Goal: Task Accomplishment & Management: Complete application form

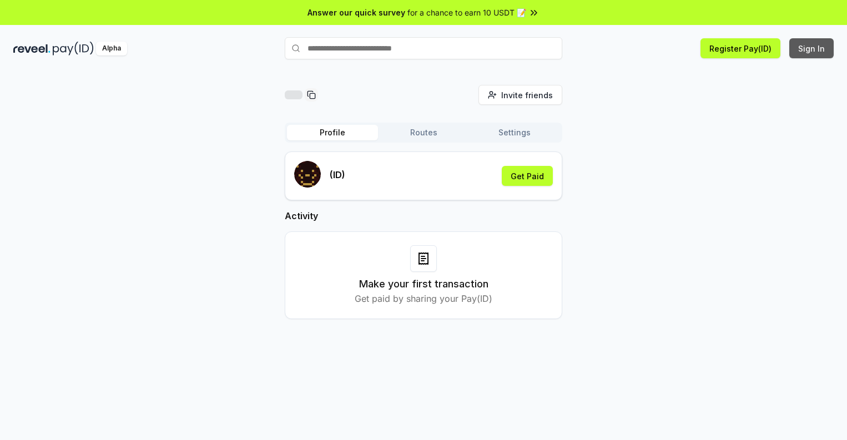
click at [812, 48] on button "Sign In" at bounding box center [811, 48] width 44 height 20
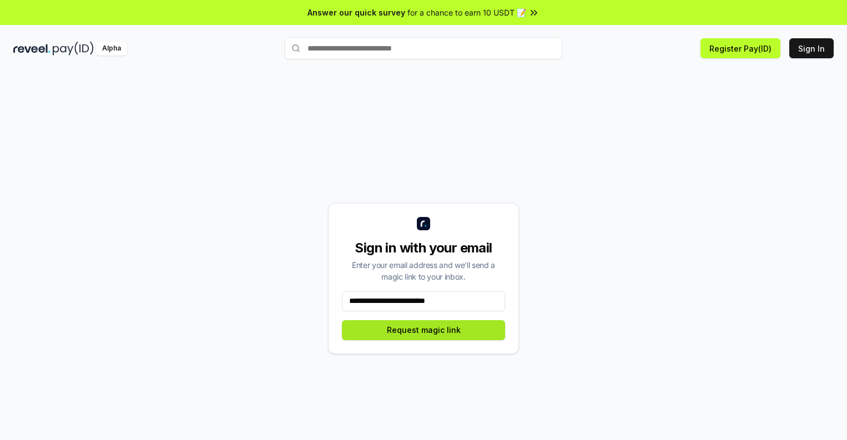
type input "**********"
click at [423, 330] on button "Request magic link" at bounding box center [423, 330] width 163 height 20
